Goal: Browse casually

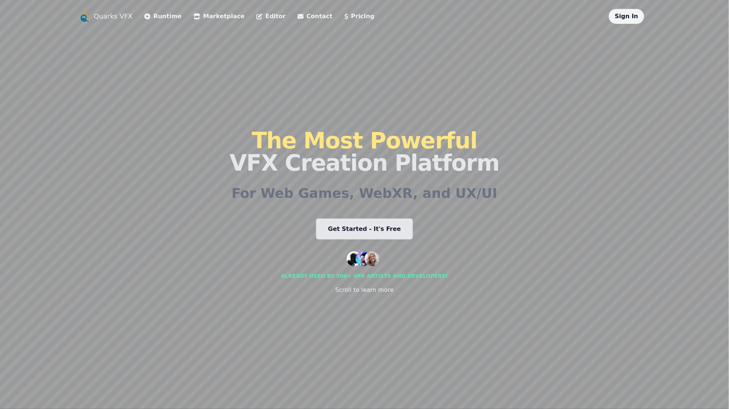
click at [193, 17] on icon at bounding box center [196, 16] width 7 height 6
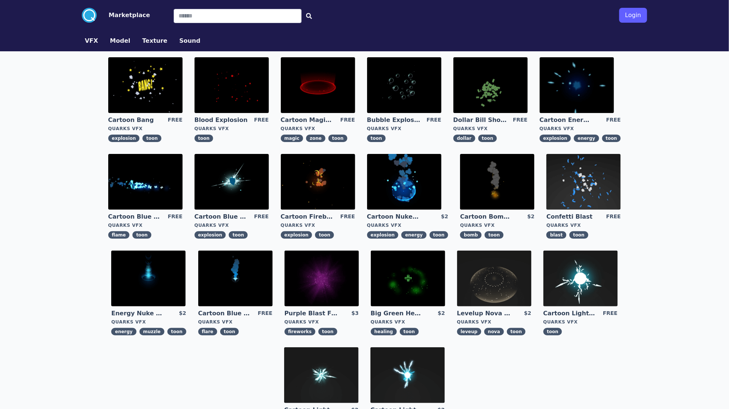
click at [323, 182] on img at bounding box center [318, 182] width 74 height 56
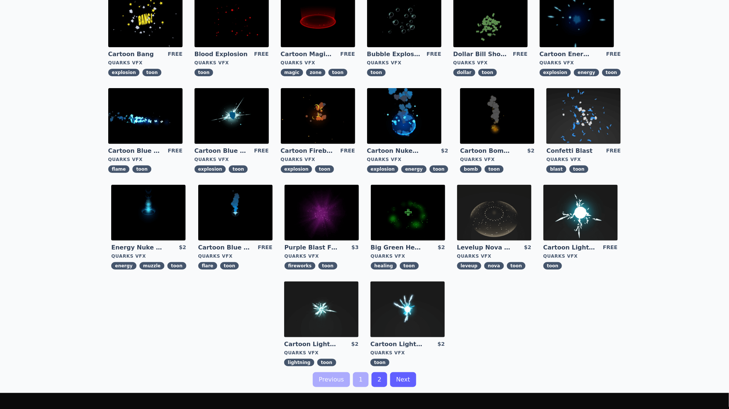
scroll to position [149, 0]
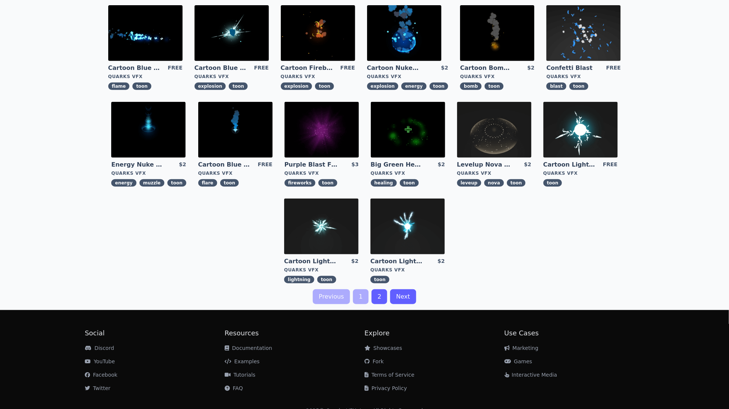
click at [383, 299] on link "2" at bounding box center [379, 296] width 16 height 15
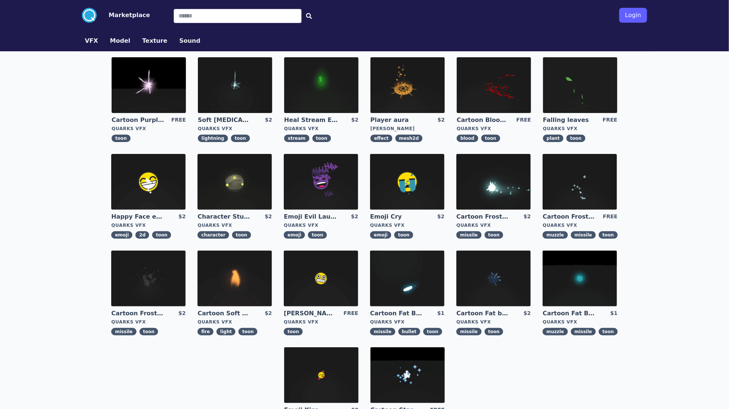
click at [401, 81] on img at bounding box center [407, 85] width 74 height 56
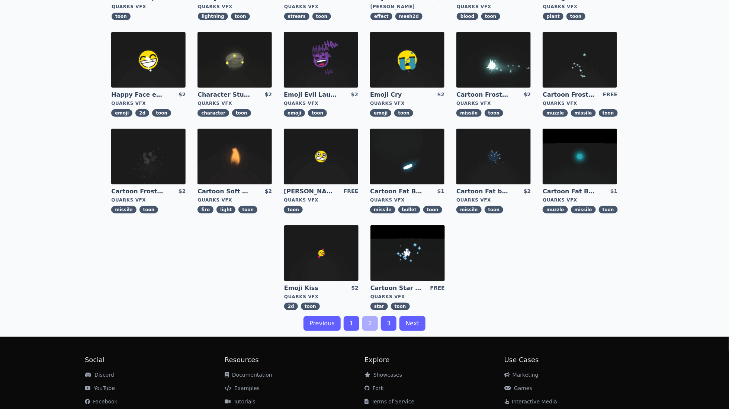
scroll to position [2, 0]
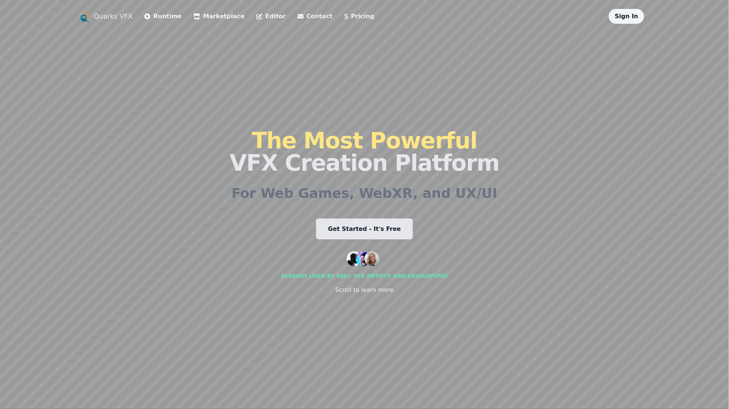
click at [162, 16] on link "Runtime" at bounding box center [163, 16] width 37 height 9
click at [257, 18] on link "Editor" at bounding box center [271, 16] width 29 height 9
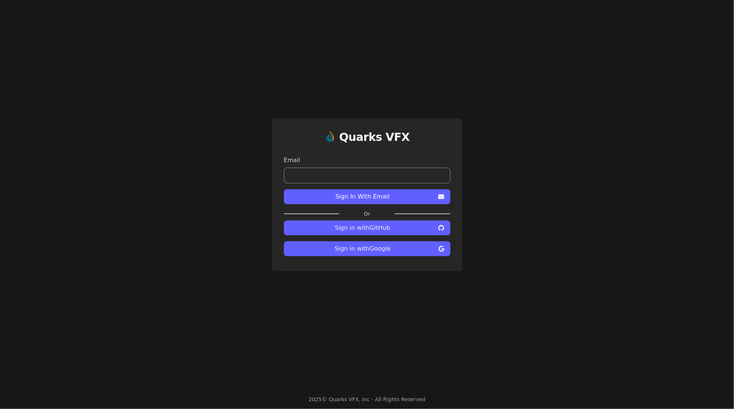
click at [362, 249] on span "Sign in with Google" at bounding box center [363, 248] width 146 height 9
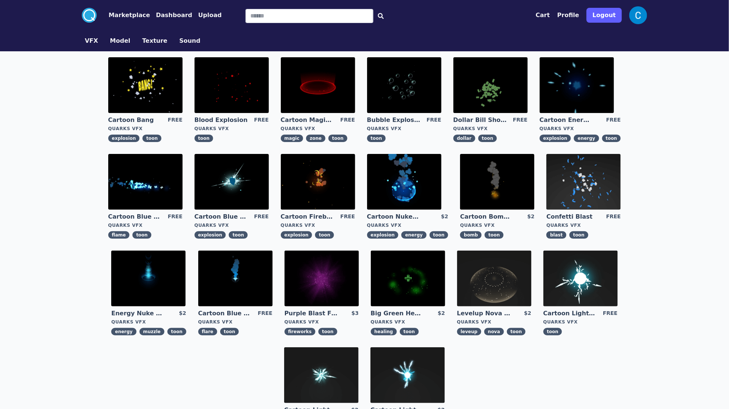
click at [88, 15] on circle at bounding box center [89, 15] width 15 height 15
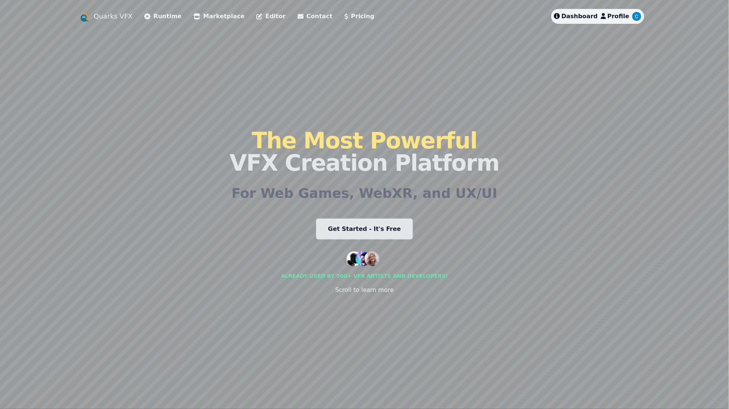
click at [298, 20] on link "Contact" at bounding box center [314, 16] width 35 height 9
click at [257, 22] on li "Editor" at bounding box center [271, 16] width 29 height 15
click at [257, 18] on link "Editor" at bounding box center [271, 16] width 29 height 9
